Goal: Use online tool/utility

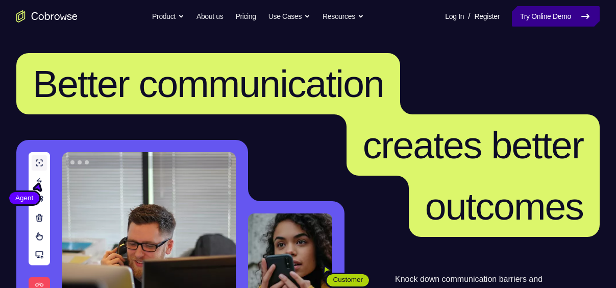
click at [552, 18] on link "Try Online Demo" at bounding box center [556, 16] width 88 height 20
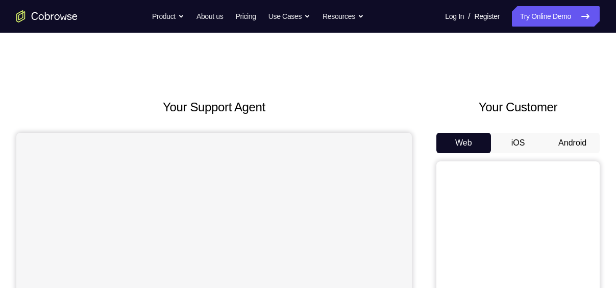
click at [575, 138] on button "Android" at bounding box center [572, 143] width 55 height 20
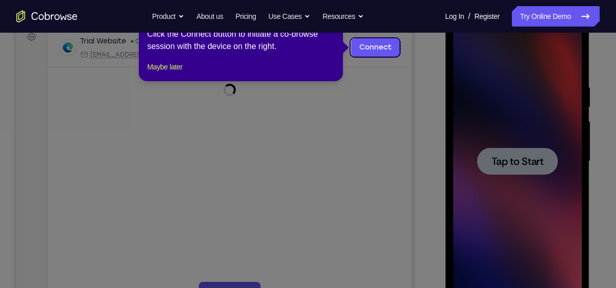
click at [538, 144] on icon at bounding box center [312, 144] width 624 height 288
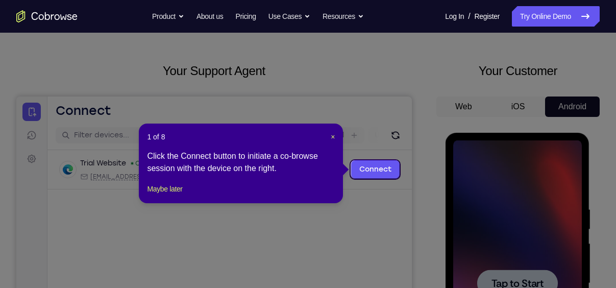
scroll to position [36, 0]
click at [334, 138] on span "×" at bounding box center [333, 137] width 4 height 8
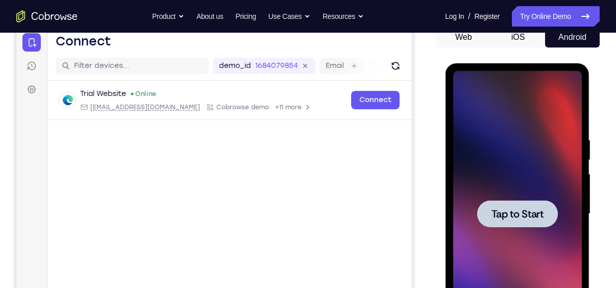
scroll to position [111, 0]
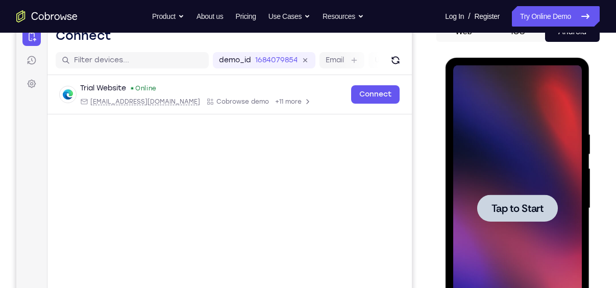
click at [526, 194] on div at bounding box center [517, 207] width 81 height 27
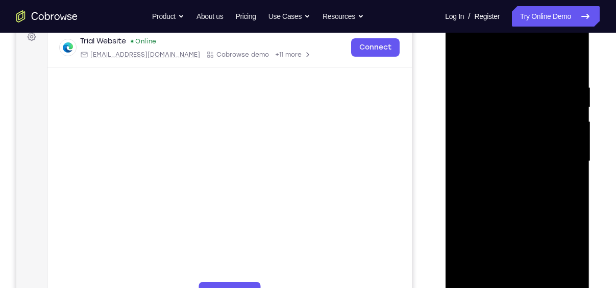
scroll to position [245, 0]
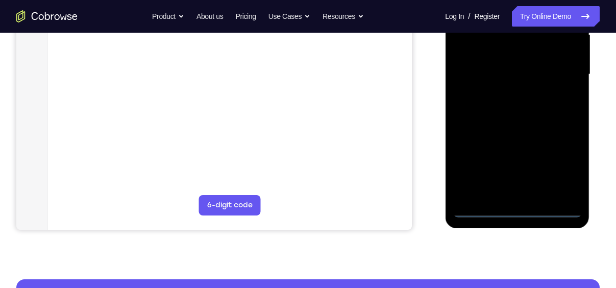
click at [518, 213] on div at bounding box center [517, 75] width 129 height 286
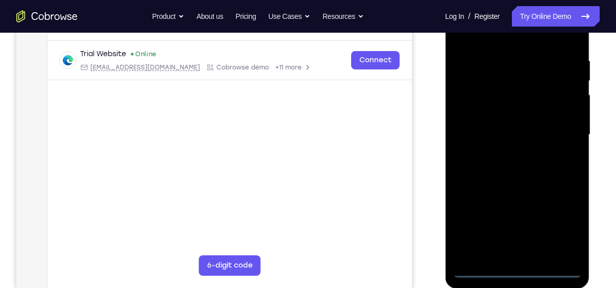
scroll to position [168, 0]
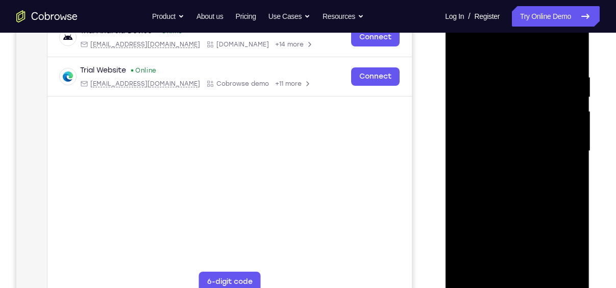
click at [569, 243] on div at bounding box center [517, 151] width 129 height 286
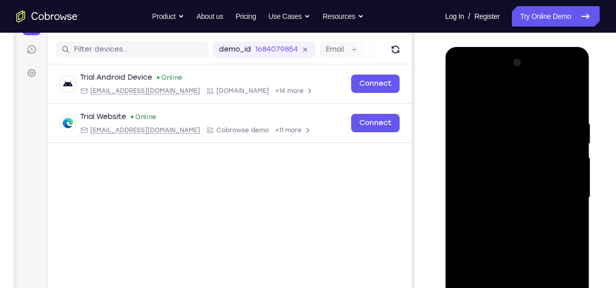
scroll to position [120, 0]
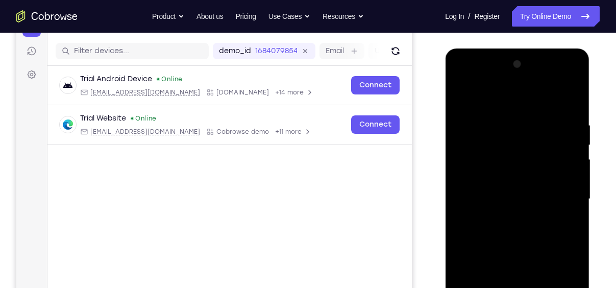
click at [484, 96] on div at bounding box center [517, 199] width 129 height 286
click at [560, 196] on div at bounding box center [517, 199] width 129 height 286
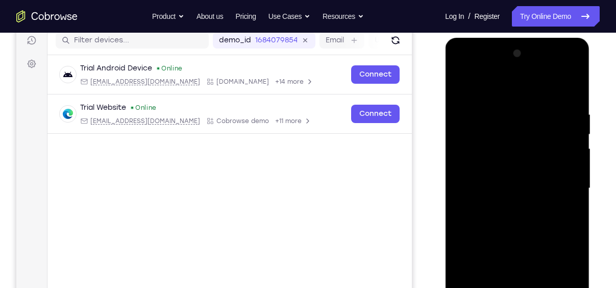
scroll to position [134, 0]
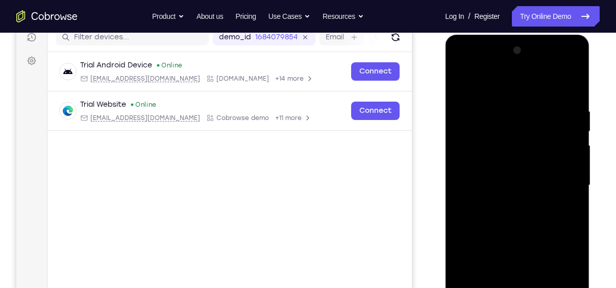
click at [507, 203] on div at bounding box center [517, 185] width 129 height 286
click at [496, 172] on div at bounding box center [517, 185] width 129 height 286
click at [489, 167] on div at bounding box center [517, 185] width 129 height 286
click at [505, 182] on div at bounding box center [517, 185] width 129 height 286
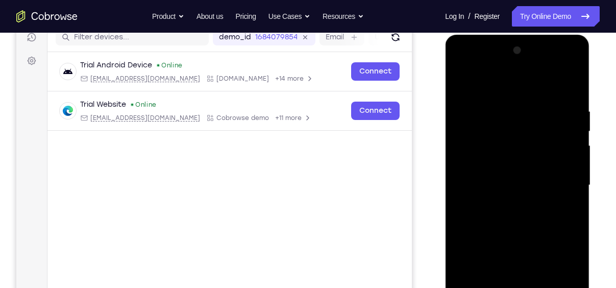
click at [505, 182] on div at bounding box center [517, 185] width 129 height 286
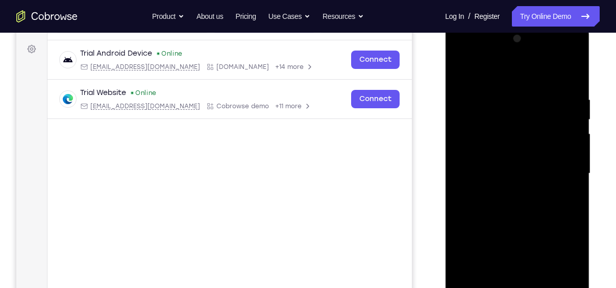
scroll to position [146, 0]
click at [500, 102] on div at bounding box center [517, 173] width 129 height 286
drag, startPoint x: 519, startPoint y: 78, endPoint x: 511, endPoint y: 35, distance: 44.1
click at [511, 35] on div at bounding box center [517, 173] width 129 height 286
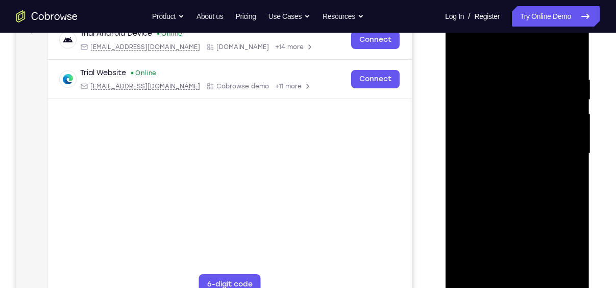
scroll to position [166, 0]
click at [556, 267] on div at bounding box center [517, 153] width 129 height 286
click at [533, 159] on div at bounding box center [517, 153] width 129 height 286
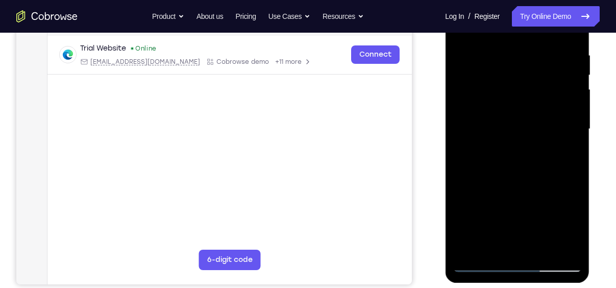
scroll to position [191, 0]
click at [491, 243] on div at bounding box center [517, 129] width 129 height 286
click at [481, 261] on div at bounding box center [517, 129] width 129 height 286
click at [567, 245] on div at bounding box center [517, 129] width 129 height 286
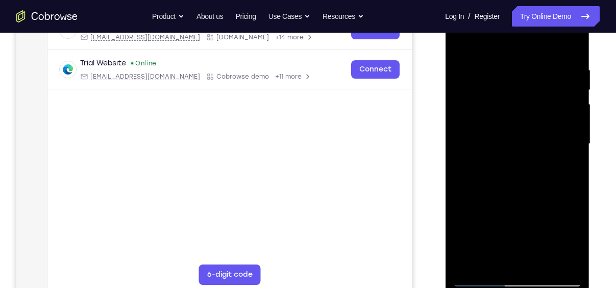
scroll to position [175, 0]
click at [572, 45] on div at bounding box center [517, 145] width 129 height 286
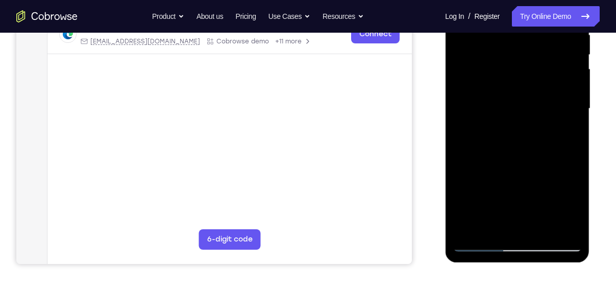
scroll to position [191, 0]
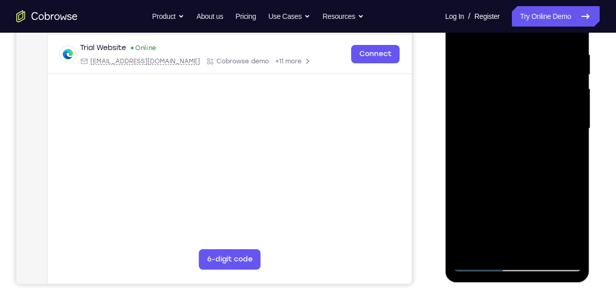
click at [536, 172] on div at bounding box center [517, 129] width 129 height 286
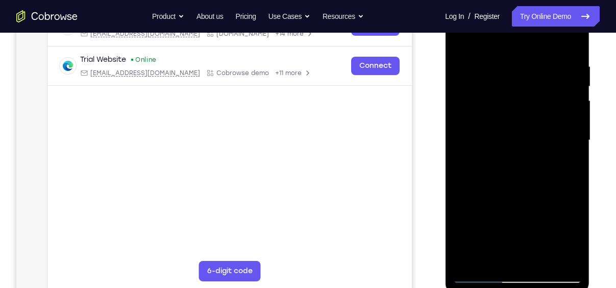
scroll to position [190, 0]
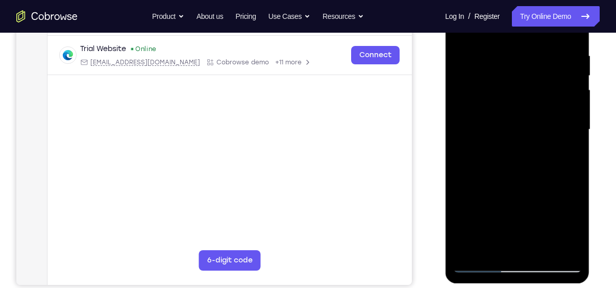
click at [497, 56] on div at bounding box center [517, 130] width 129 height 286
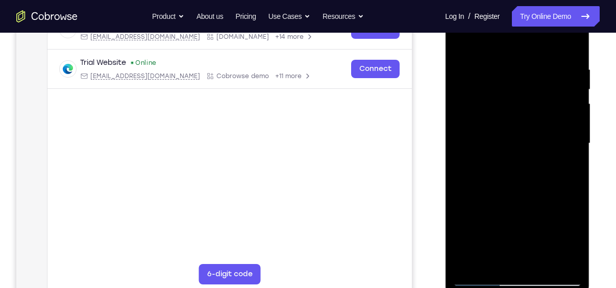
click at [570, 42] on div at bounding box center [517, 144] width 129 height 286
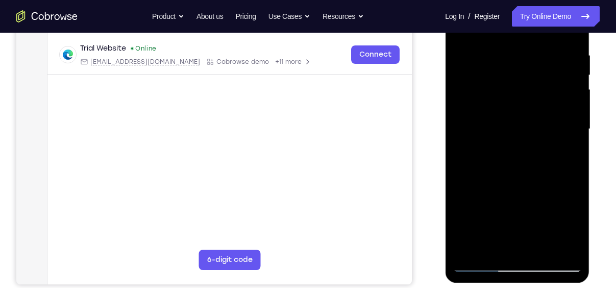
click at [544, 248] on div at bounding box center [517, 129] width 129 height 286
click at [531, 184] on div at bounding box center [517, 129] width 129 height 286
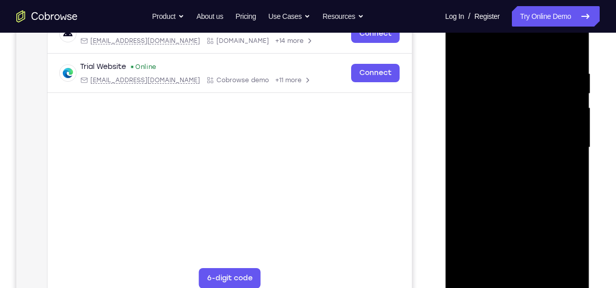
scroll to position [169, 0]
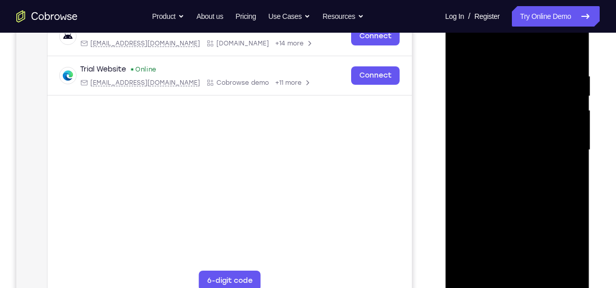
click at [470, 78] on div at bounding box center [517, 150] width 129 height 286
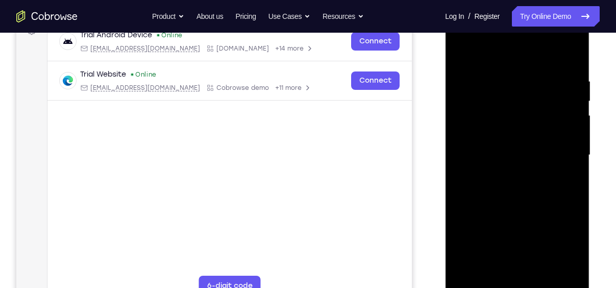
scroll to position [164, 0]
click at [573, 55] on div at bounding box center [517, 155] width 129 height 286
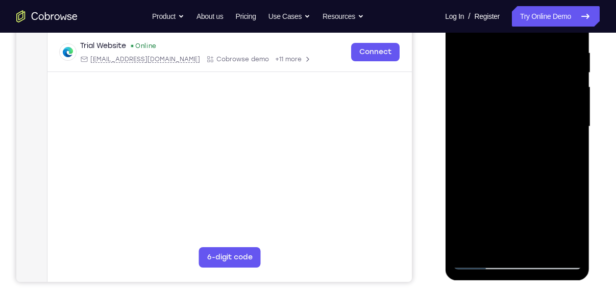
click at [478, 261] on div at bounding box center [517, 127] width 129 height 286
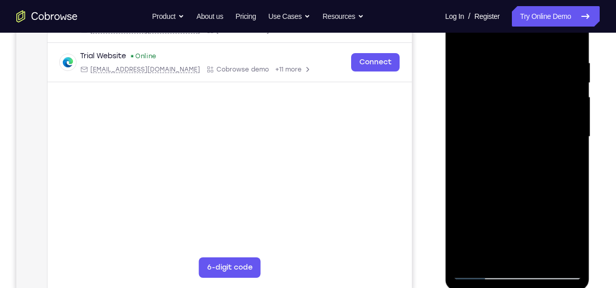
scroll to position [175, 0]
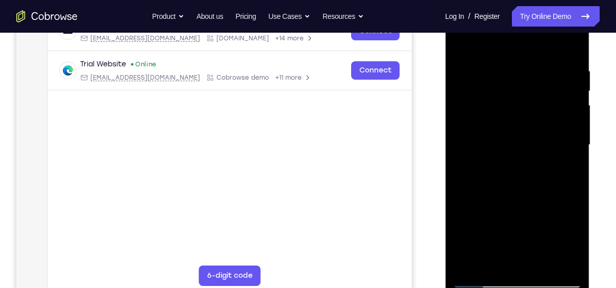
click at [541, 263] on div at bounding box center [517, 145] width 129 height 286
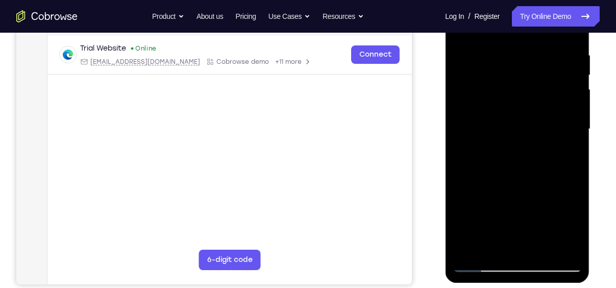
click at [544, 250] on div at bounding box center [517, 129] width 129 height 286
click at [471, 58] on div at bounding box center [517, 129] width 129 height 286
click at [516, 245] on div at bounding box center [517, 129] width 129 height 286
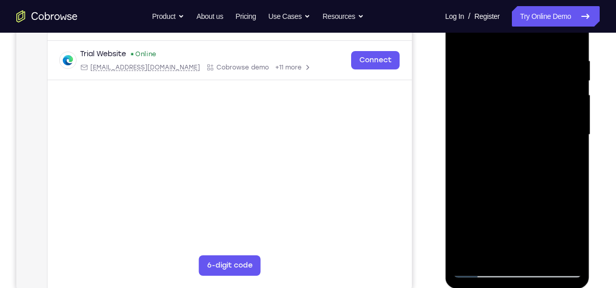
scroll to position [202, 0]
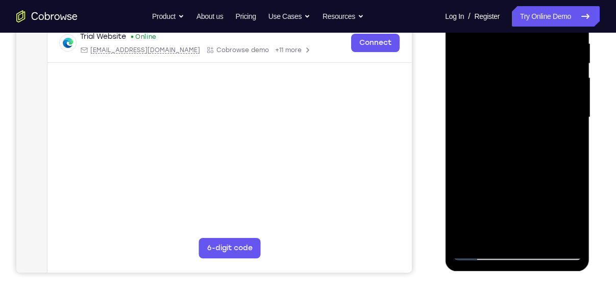
click at [479, 253] on div at bounding box center [517, 117] width 129 height 286
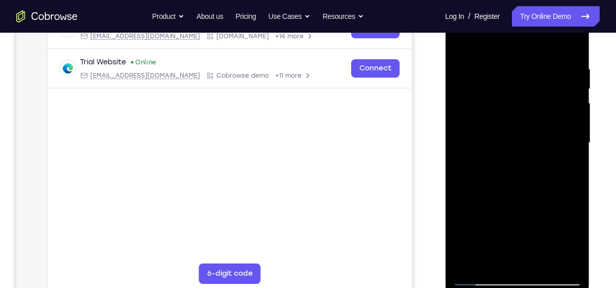
click at [576, 40] on div at bounding box center [517, 143] width 129 height 286
click at [537, 43] on div at bounding box center [517, 143] width 129 height 286
click at [571, 39] on div at bounding box center [517, 143] width 129 height 286
drag, startPoint x: 525, startPoint y: 76, endPoint x: 503, endPoint y: 261, distance: 186.0
click at [503, 261] on div at bounding box center [517, 143] width 129 height 286
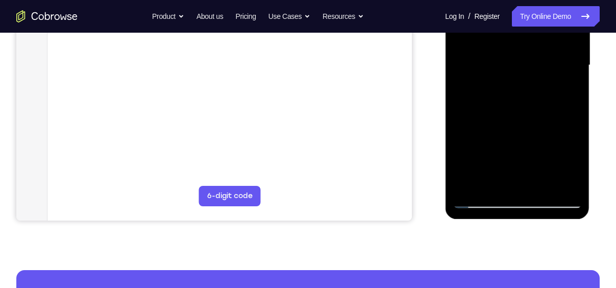
scroll to position [254, 0]
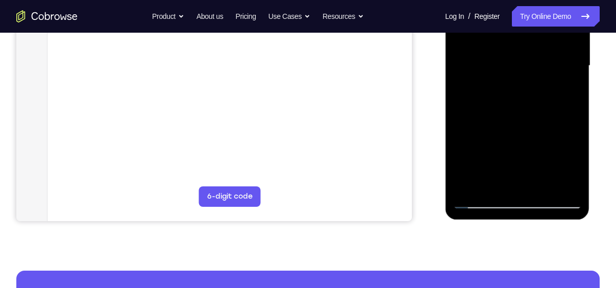
click at [482, 202] on div at bounding box center [517, 66] width 129 height 286
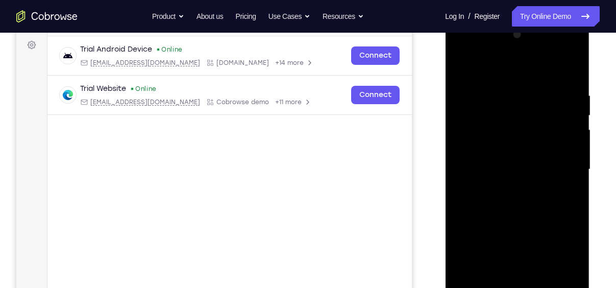
scroll to position [149, 0]
click at [500, 93] on div at bounding box center [517, 171] width 129 height 286
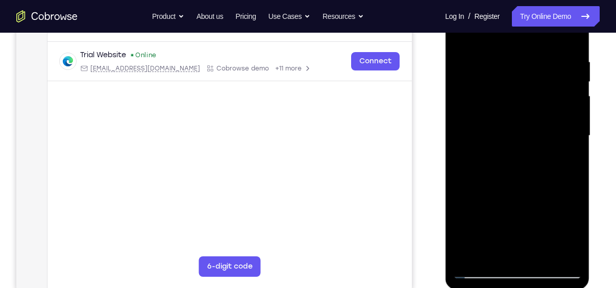
scroll to position [182, 0]
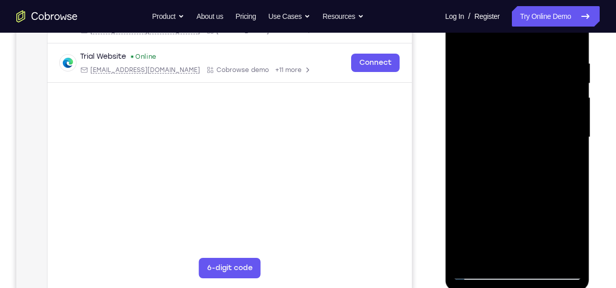
click at [556, 254] on div at bounding box center [517, 137] width 129 height 286
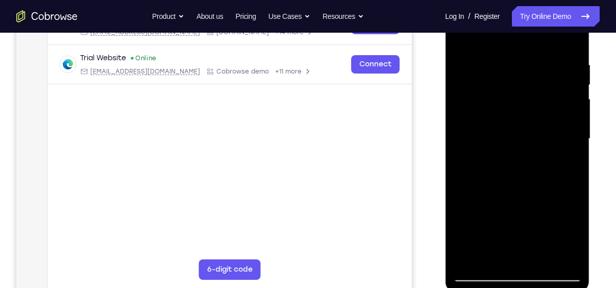
scroll to position [170, 0]
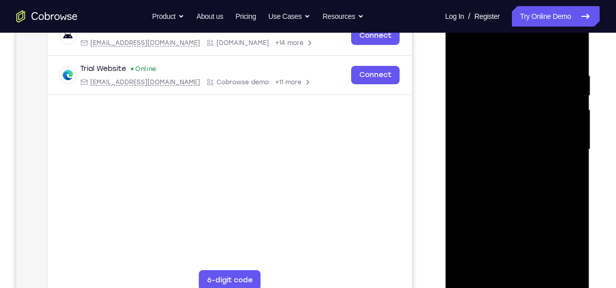
click at [556, 266] on div at bounding box center [517, 150] width 129 height 286
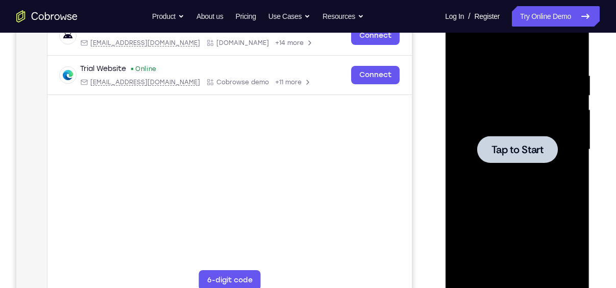
click at [482, 164] on div at bounding box center [517, 150] width 129 height 286
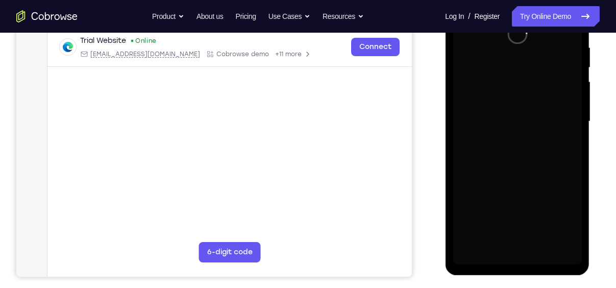
scroll to position [212, 0]
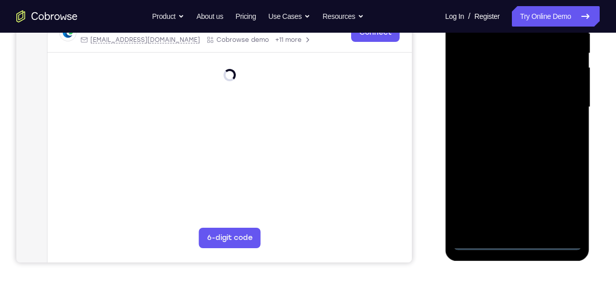
click at [516, 242] on div at bounding box center [517, 107] width 129 height 286
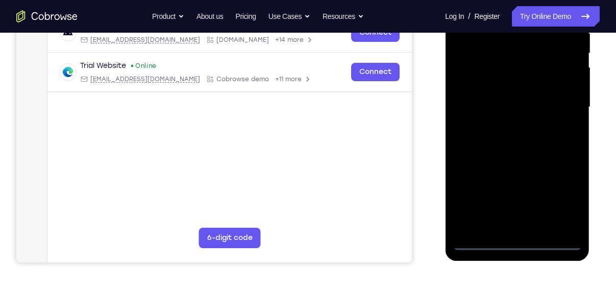
scroll to position [190, 0]
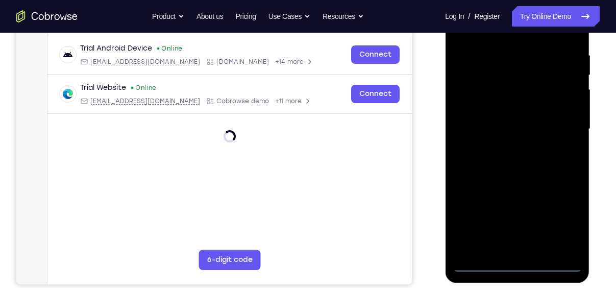
click at [564, 216] on div at bounding box center [517, 129] width 129 height 286
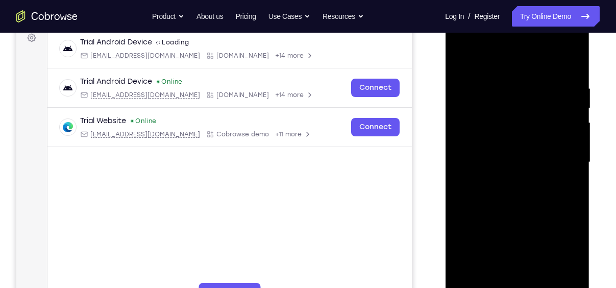
scroll to position [156, 0]
click at [486, 59] on div at bounding box center [517, 163] width 129 height 286
click at [562, 157] on div at bounding box center [517, 163] width 129 height 286
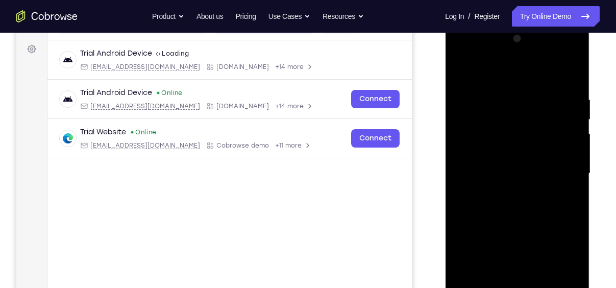
click at [507, 191] on div at bounding box center [517, 174] width 129 height 286
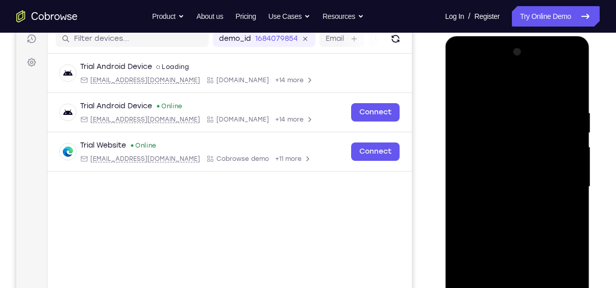
click at [493, 178] on div at bounding box center [517, 187] width 129 height 286
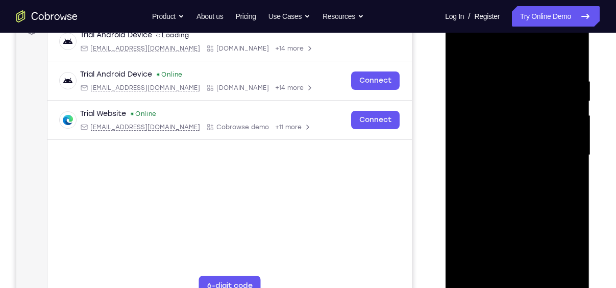
scroll to position [164, 0]
click at [477, 135] on div at bounding box center [517, 155] width 129 height 286
click at [485, 150] on div at bounding box center [517, 155] width 129 height 286
click at [515, 188] on div at bounding box center [517, 155] width 129 height 286
click at [517, 198] on div at bounding box center [517, 155] width 129 height 286
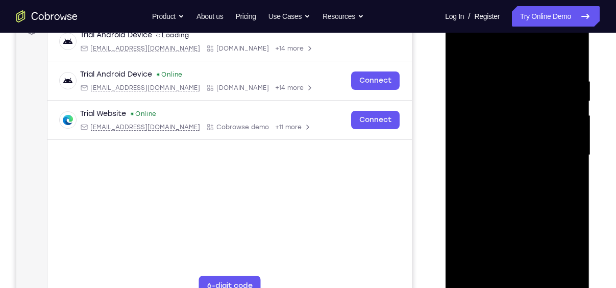
click at [531, 82] on div at bounding box center [517, 155] width 129 height 286
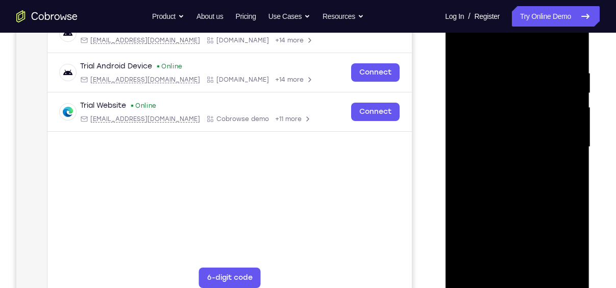
scroll to position [172, 0]
click at [557, 263] on div at bounding box center [517, 147] width 129 height 286
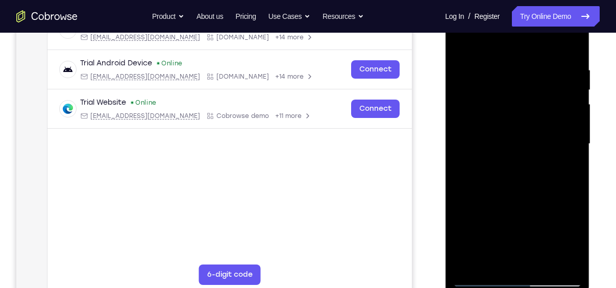
scroll to position [176, 0]
drag, startPoint x: 555, startPoint y: 161, endPoint x: 404, endPoint y: 191, distance: 154.1
click at [445, 191] on html "Online web based iOS Simulators and Android Emulators. Run iPhone, iPad, Mobile…" at bounding box center [517, 146] width 145 height 306
drag, startPoint x: 561, startPoint y: 162, endPoint x: 475, endPoint y: 184, distance: 88.4
click at [475, 184] on div at bounding box center [517, 144] width 129 height 286
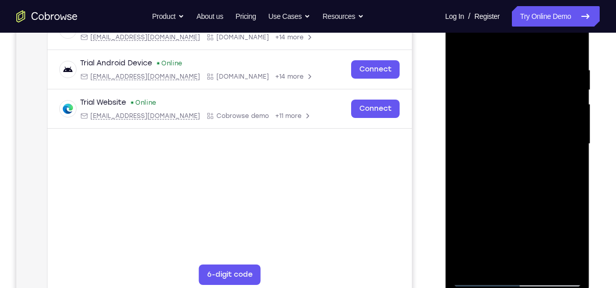
drag, startPoint x: 488, startPoint y: 152, endPoint x: 625, endPoint y: 133, distance: 138.1
click at [590, 133] on html "Online web based iOS Simulators and Android Emulators. Run iPhone, iPad, Mobile…" at bounding box center [517, 146] width 145 height 306
drag, startPoint x: 561, startPoint y: 149, endPoint x: 317, endPoint y: 235, distance: 258.7
click at [445, 235] on html "Online web based iOS Simulators and Android Emulators. Run iPhone, iPad, Mobile…" at bounding box center [517, 146] width 145 height 306
drag, startPoint x: 560, startPoint y: 155, endPoint x: 463, endPoint y: 179, distance: 99.4
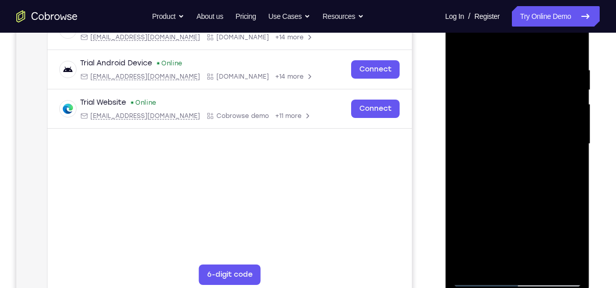
click at [463, 179] on div at bounding box center [517, 144] width 129 height 286
drag, startPoint x: 571, startPoint y: 162, endPoint x: 493, endPoint y: 190, distance: 82.0
click at [493, 190] on div at bounding box center [517, 144] width 129 height 286
click at [569, 261] on div at bounding box center [517, 144] width 129 height 286
click at [569, 258] on div at bounding box center [517, 144] width 129 height 286
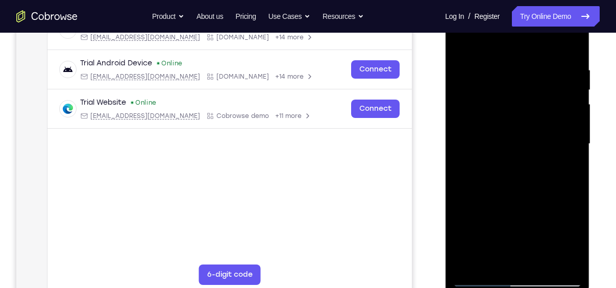
click at [569, 258] on div at bounding box center [517, 144] width 129 height 286
click at [570, 47] on div at bounding box center [517, 144] width 129 height 286
click at [504, 62] on div at bounding box center [517, 144] width 129 height 286
click at [567, 44] on div at bounding box center [517, 144] width 129 height 286
drag, startPoint x: 520, startPoint y: 95, endPoint x: 545, endPoint y: 253, distance: 159.7
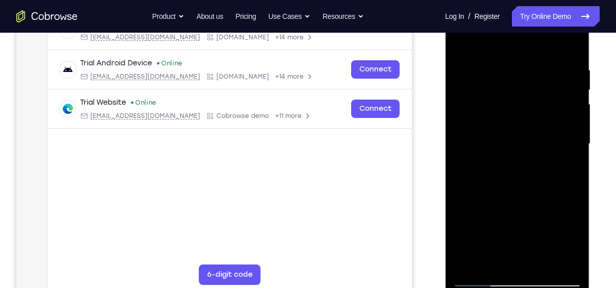
click at [545, 253] on div at bounding box center [517, 144] width 129 height 286
drag, startPoint x: 548, startPoint y: 68, endPoint x: 385, endPoint y: 64, distance: 162.8
click at [445, 64] on html "Online web based iOS Simulators and Android Emulators. Run iPhone, iPad, Mobile…" at bounding box center [517, 146] width 145 height 306
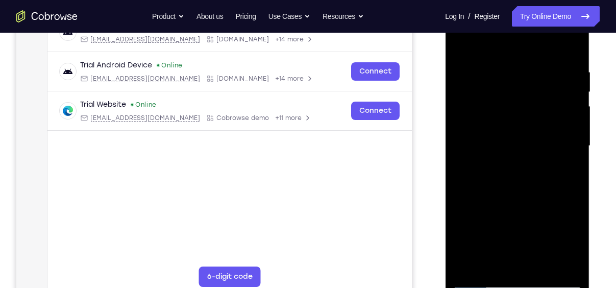
scroll to position [174, 0]
click at [543, 267] on div at bounding box center [517, 146] width 129 height 286
click at [532, 203] on div at bounding box center [517, 146] width 129 height 286
click at [575, 90] on div at bounding box center [517, 146] width 129 height 286
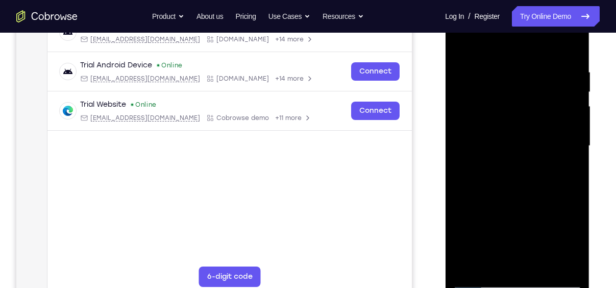
click at [575, 90] on div at bounding box center [517, 146] width 129 height 286
click at [573, 91] on div at bounding box center [517, 146] width 129 height 286
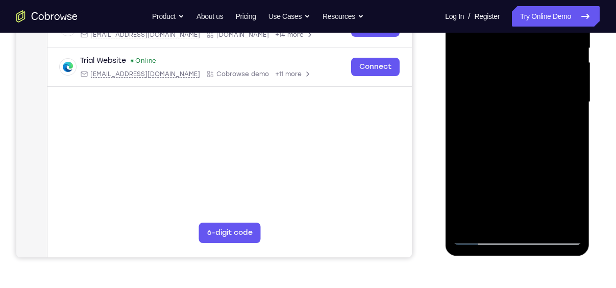
scroll to position [220, 0]
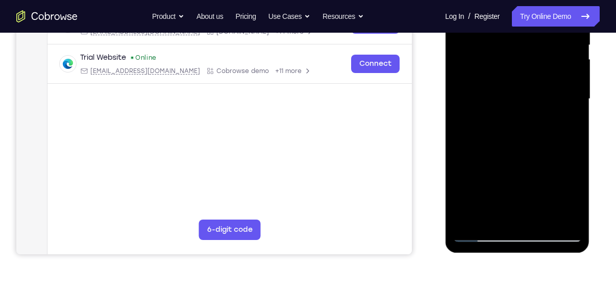
click at [479, 237] on div at bounding box center [517, 99] width 129 height 286
